Goal: Task Accomplishment & Management: Manage account settings

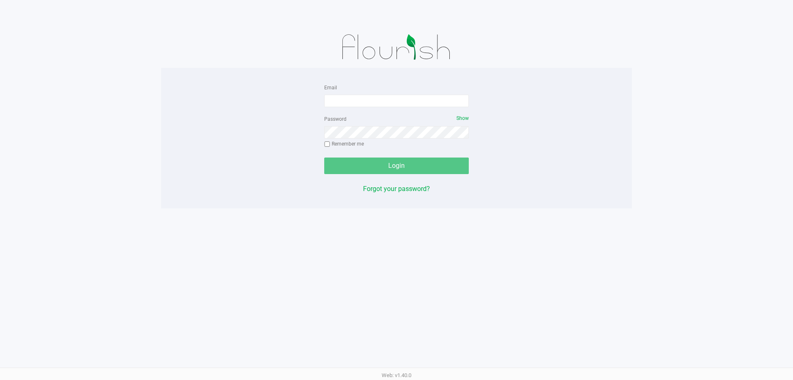
click at [348, 108] on form "Email Password Show Remember me Login" at bounding box center [396, 128] width 145 height 92
click at [347, 105] on input "Email" at bounding box center [396, 101] width 145 height 12
type input "[EMAIL_ADDRESS][DOMAIN_NAME]"
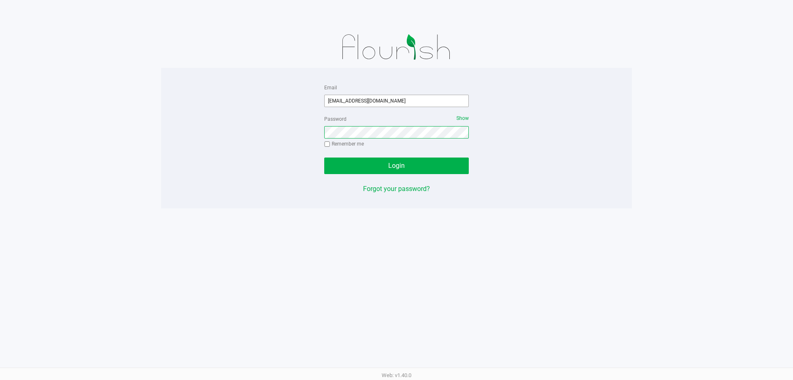
click at [324, 157] on button "Login" at bounding box center [396, 165] width 145 height 17
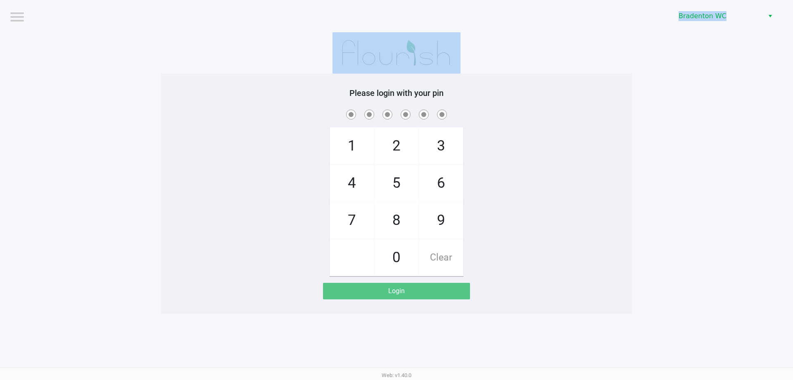
drag, startPoint x: 0, startPoint y: 75, endPoint x: 0, endPoint y: -50, distance: 124.7
click at [0, 0] on html "Logout Bradenton WC Please login with your pin 1 4 7 2 5 8 0 3 6 9 Clear Login …" at bounding box center [396, 190] width 793 height 380
